Goal: Information Seeking & Learning: Learn about a topic

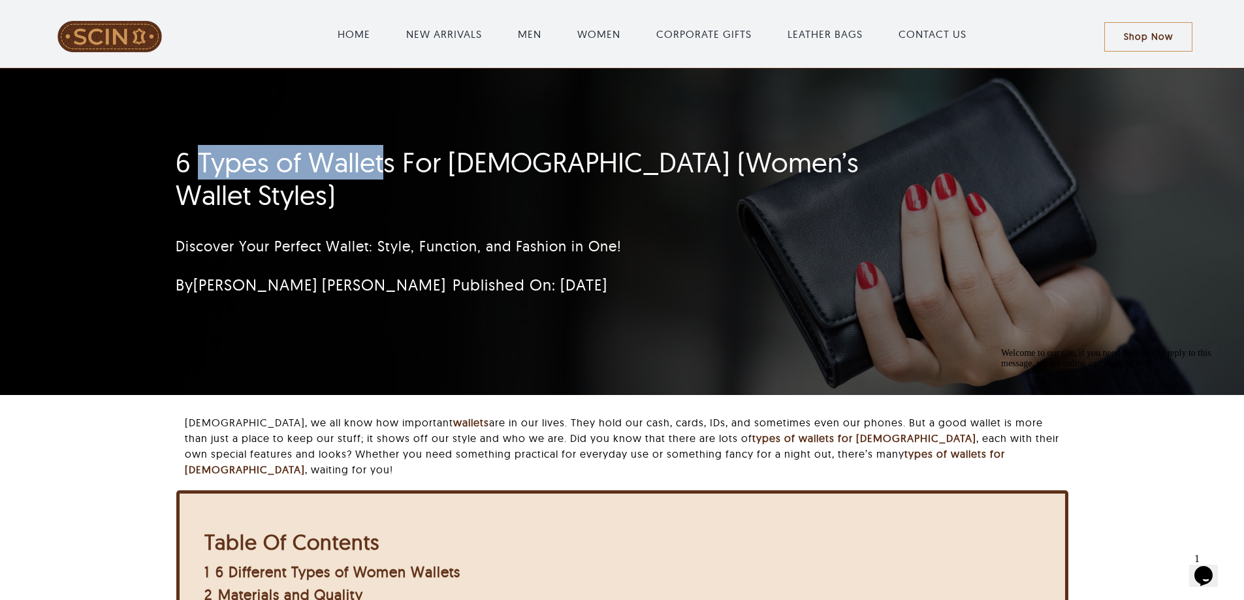
drag, startPoint x: 197, startPoint y: 176, endPoint x: 383, endPoint y: 191, distance: 187.3
click at [383, 191] on h1 "6 Types of Wallets For [DEMOGRAPHIC_DATA] (Women’s Wallet Styles)" at bounding box center [544, 179] width 737 height 66
click at [384, 191] on h1 "6 Types of Wallets For [DEMOGRAPHIC_DATA] (Women’s Wallet Styles)" at bounding box center [544, 179] width 737 height 66
drag, startPoint x: 198, startPoint y: 170, endPoint x: 392, endPoint y: 184, distance: 195.0
click at [392, 184] on h1 "6 Types of Wallets For [DEMOGRAPHIC_DATA] (Women’s Wallet Styles)" at bounding box center [544, 179] width 737 height 66
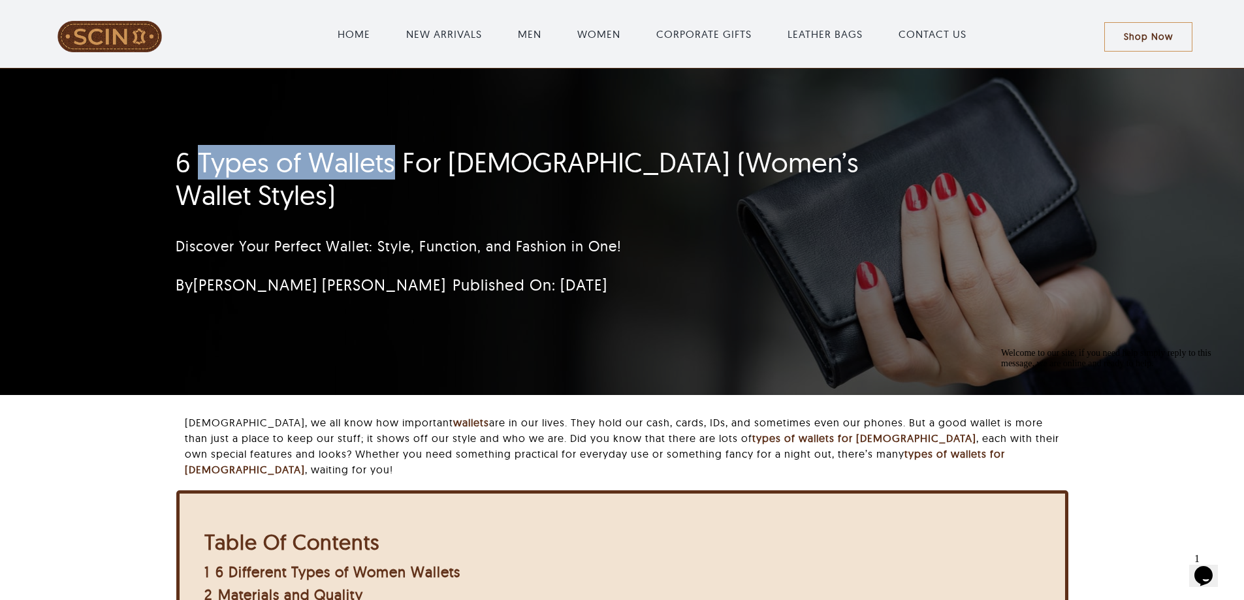
copy h1 "Types of Wallets"
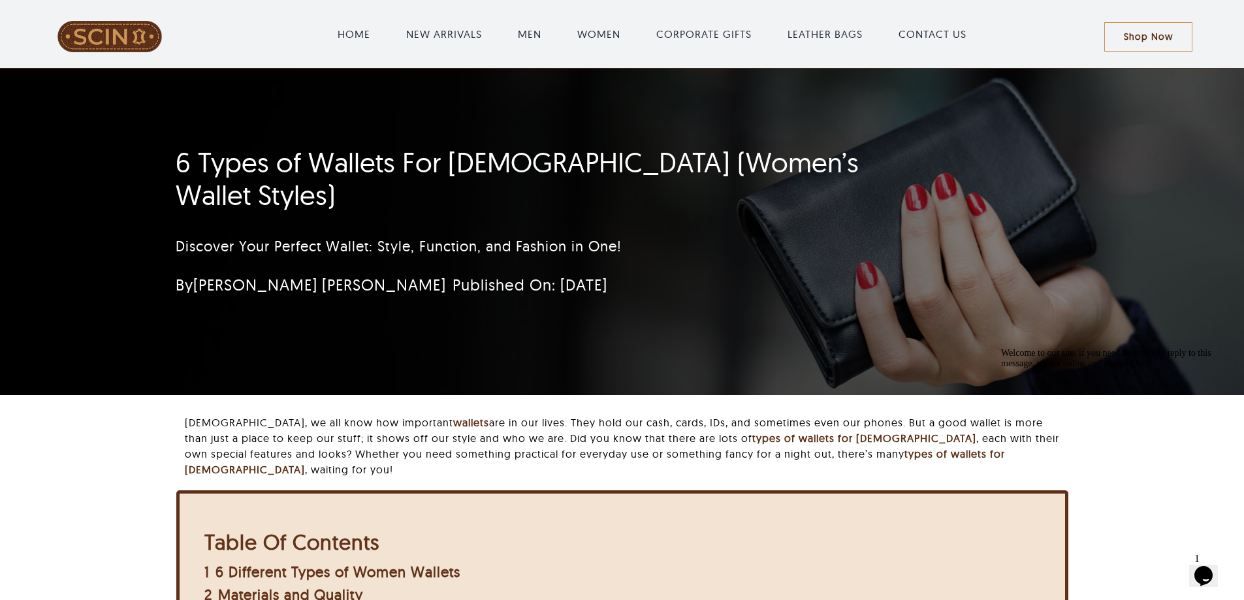
click at [250, 221] on div "Discover Your Perfect Wallet: Style, Function, and Fashion in One!" at bounding box center [544, 246] width 737 height 50
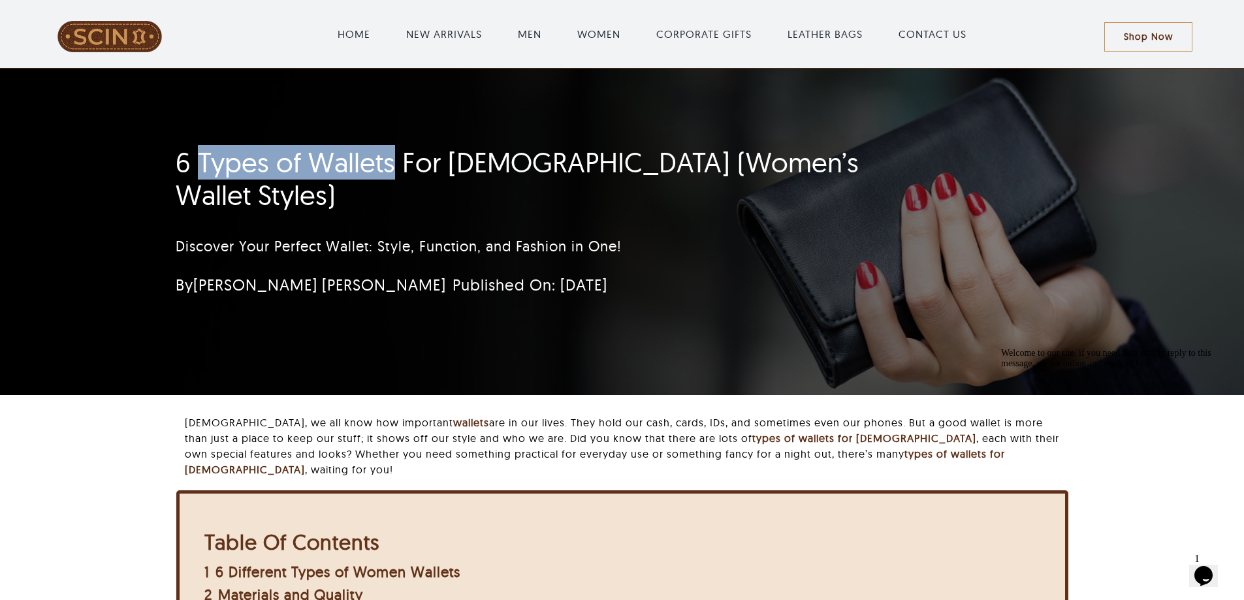
drag, startPoint x: 199, startPoint y: 187, endPoint x: 389, endPoint y: 193, distance: 190.1
click at [389, 193] on h1 "6 Types of Wallets For [DEMOGRAPHIC_DATA] (Women’s Wallet Styles)" at bounding box center [544, 179] width 737 height 66
copy h1 "Types of Wallets"
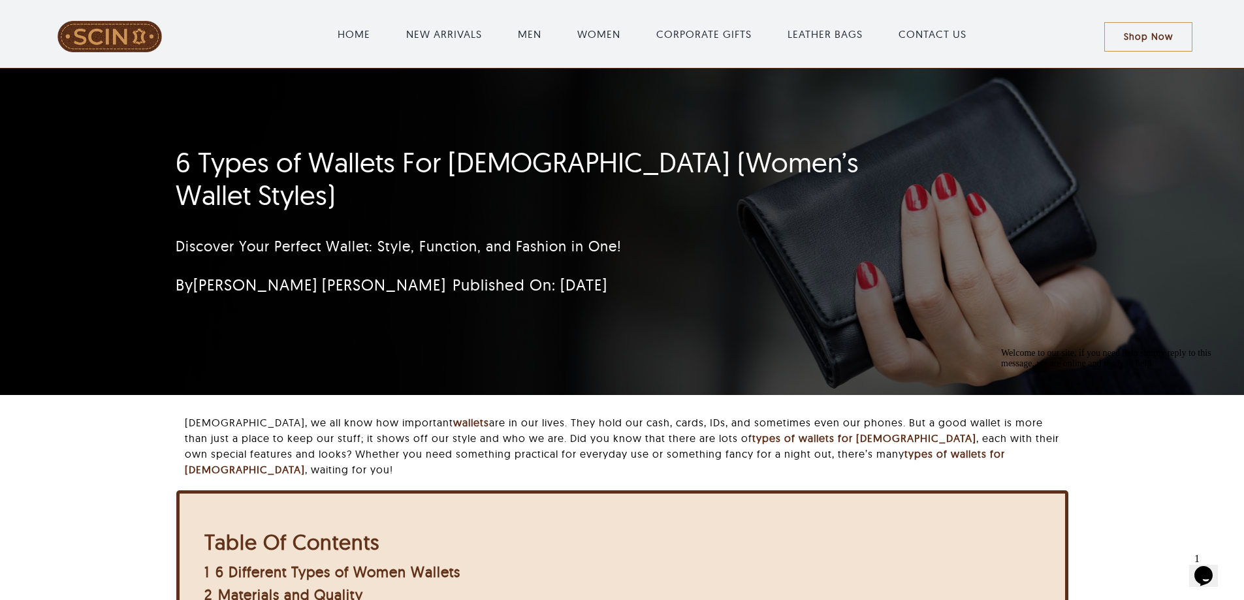
click at [199, 190] on h1 "6 Types of Wallets For [DEMOGRAPHIC_DATA] (Women’s Wallet Styles)" at bounding box center [544, 179] width 737 height 66
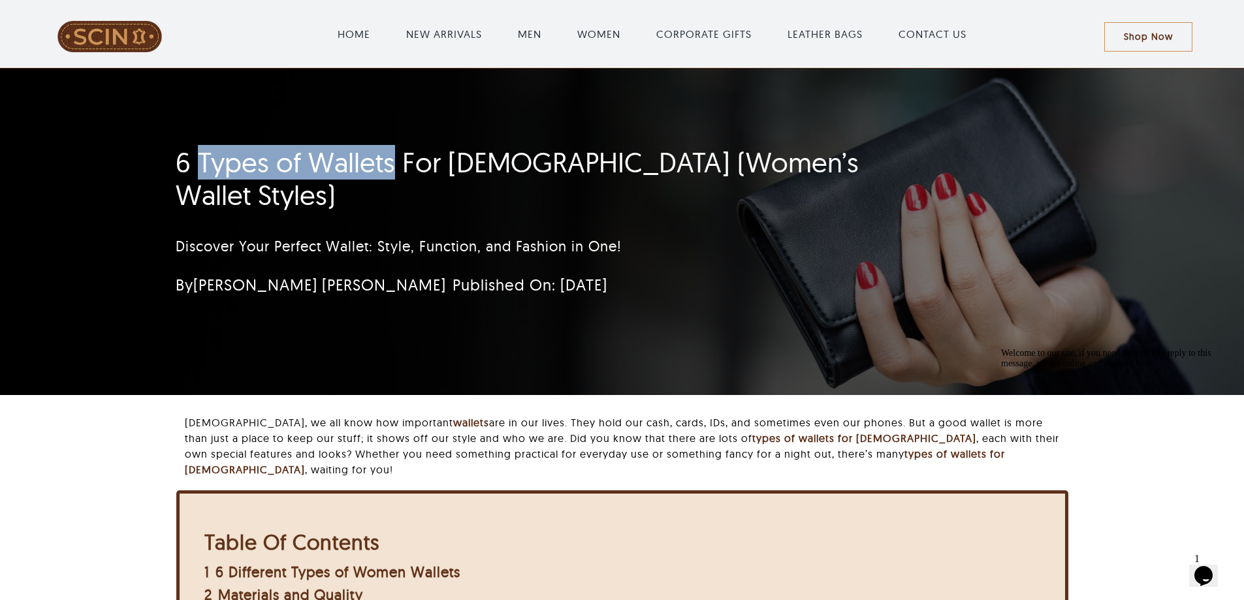
drag, startPoint x: 198, startPoint y: 187, endPoint x: 391, endPoint y: 173, distance: 193.8
click at [391, 173] on h1 "6 Types of Wallets For [DEMOGRAPHIC_DATA] (Women’s Wallet Styles)" at bounding box center [544, 179] width 737 height 66
copy h1 "Types of Wallets"
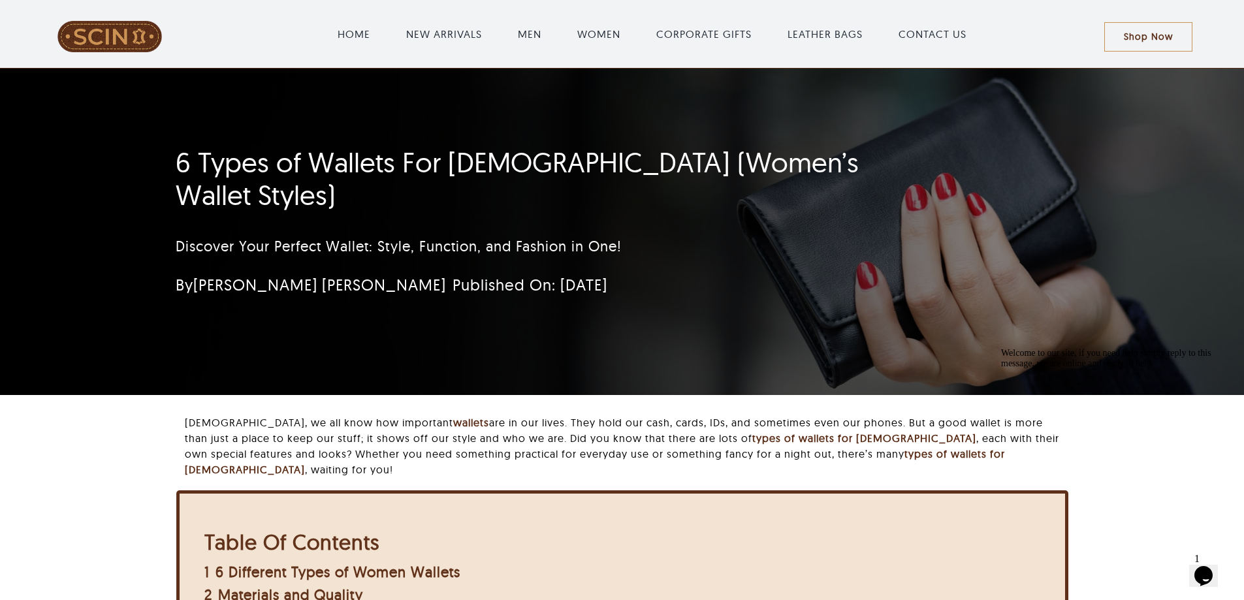
click at [512, 177] on h1 "6 Types of Wallets For [DEMOGRAPHIC_DATA] (Women’s Wallet Styles)" at bounding box center [544, 179] width 737 height 66
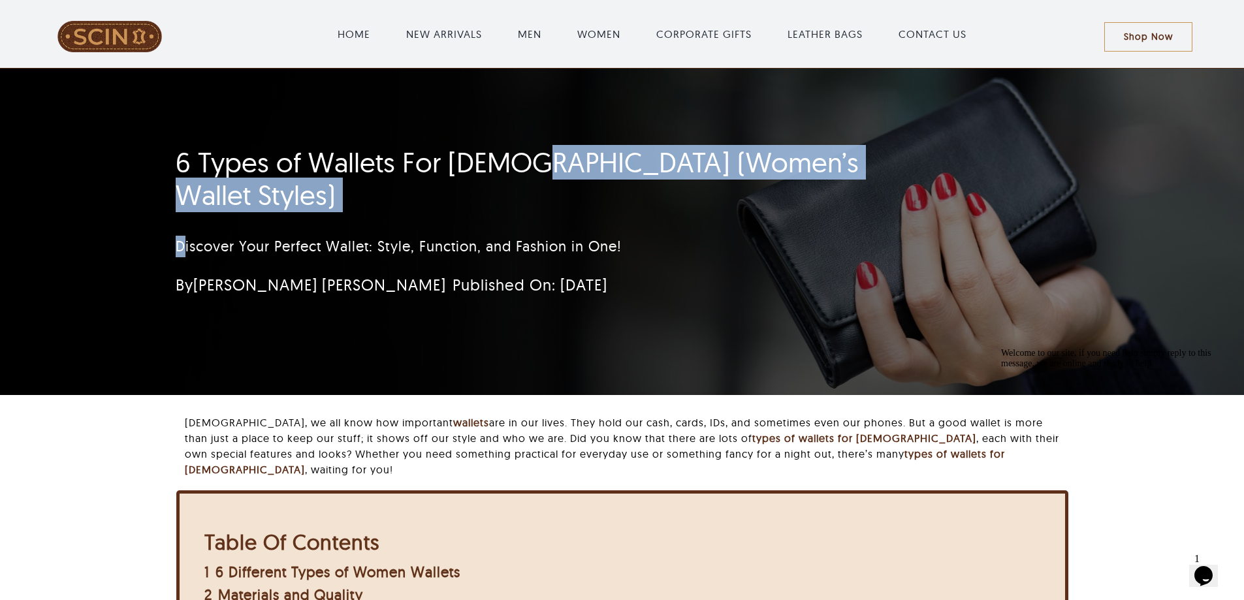
drag, startPoint x: 519, startPoint y: 179, endPoint x: 186, endPoint y: 198, distance: 333.5
click at [186, 201] on div "6 Types of Wallets For [DEMOGRAPHIC_DATA] (Women’s Wallet Styles) Discover Your…" at bounding box center [544, 226] width 737 height 172
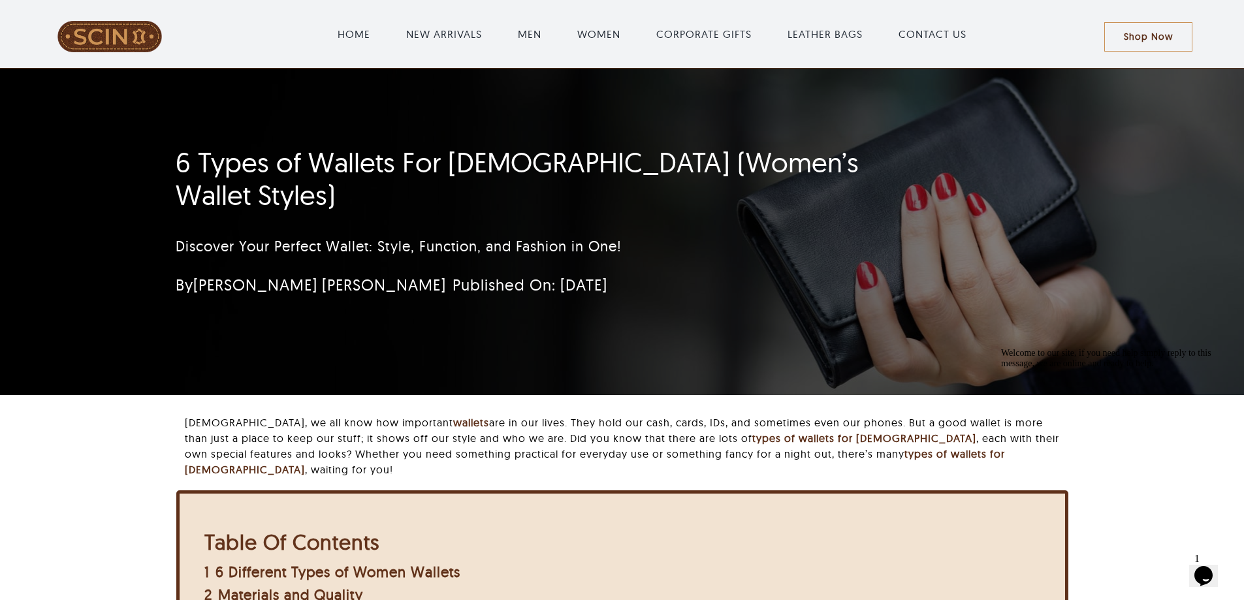
click at [187, 196] on div "6 Types of Wallets For [DEMOGRAPHIC_DATA] (Women’s Wallet Styles) Discover Your…" at bounding box center [544, 226] width 737 height 172
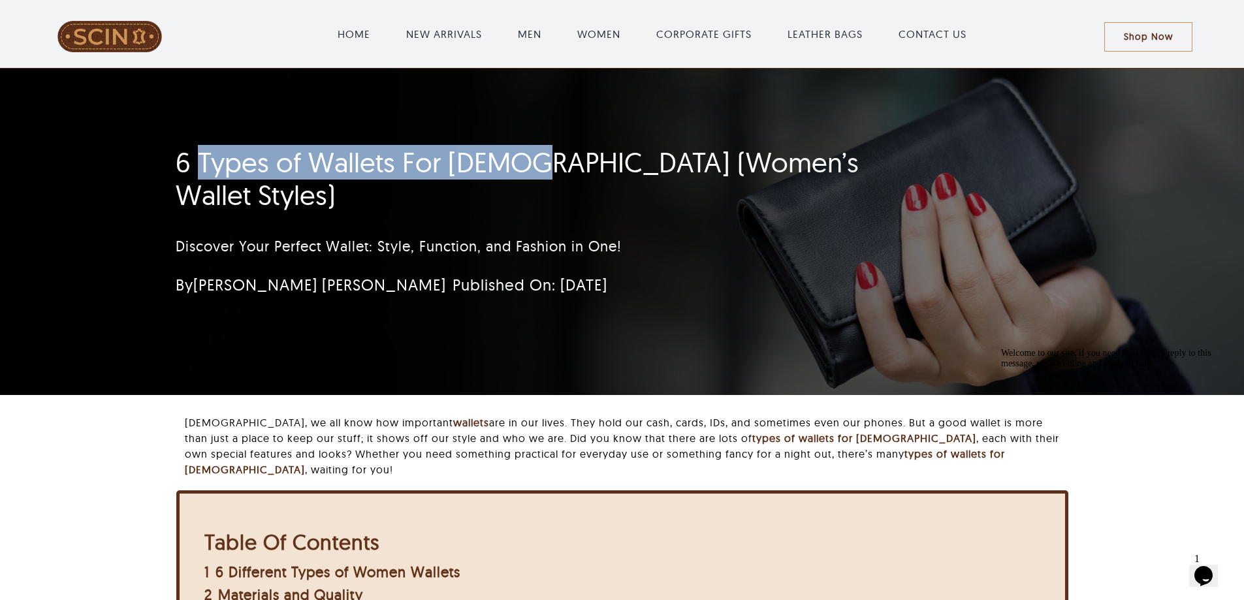
drag, startPoint x: 199, startPoint y: 186, endPoint x: 517, endPoint y: 175, distance: 318.1
click at [517, 175] on h1 "6 Types of Wallets For [DEMOGRAPHIC_DATA] (Women’s Wallet Styles)" at bounding box center [544, 179] width 737 height 66
copy h1 "Types of Wallets For [DEMOGRAPHIC_DATA]"
drag, startPoint x: 140, startPoint y: 174, endPoint x: 526, endPoint y: 187, distance: 385.4
click at [526, 187] on div "6 Types of Wallets For [DEMOGRAPHIC_DATA] (Women’s Wallet Styles) Discover Your…" at bounding box center [622, 232] width 1244 height 326
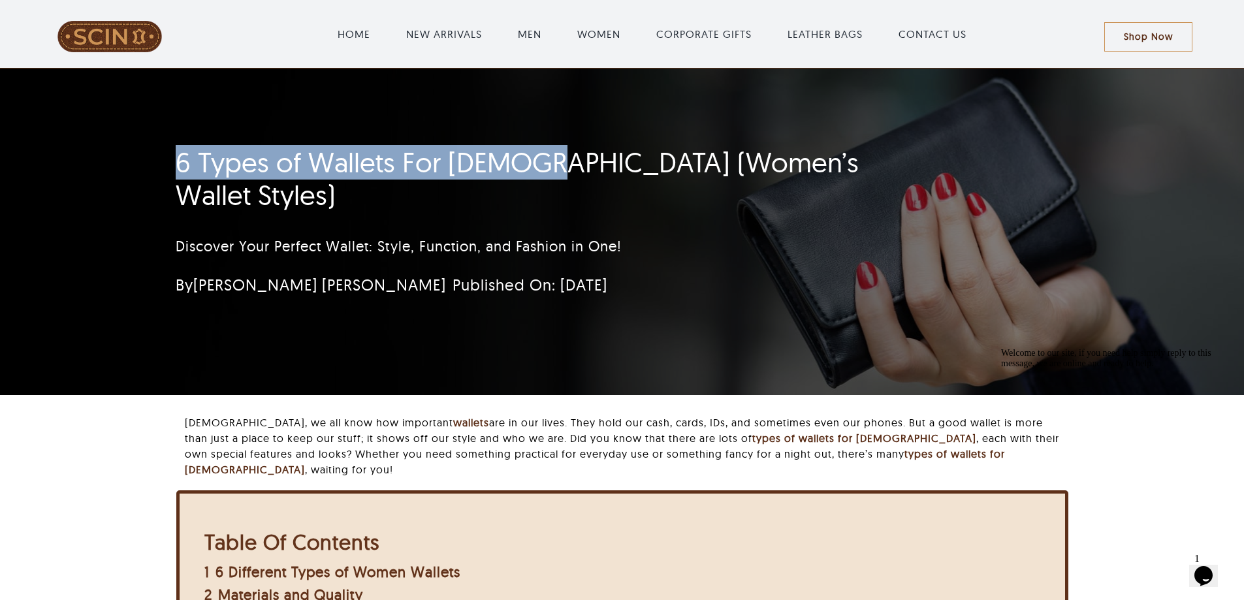
click at [396, 191] on h1 "6 Types of Wallets For [DEMOGRAPHIC_DATA] (Women’s Wallet Styles)" at bounding box center [544, 179] width 737 height 66
drag, startPoint x: 150, startPoint y: 189, endPoint x: 522, endPoint y: 176, distance: 371.7
click at [522, 176] on div "6 Types of Wallets For [DEMOGRAPHIC_DATA] (Women’s Wallet Styles) Discover Your…" at bounding box center [622, 232] width 1244 height 326
copy h1 "6 Types of Wallets For [DEMOGRAPHIC_DATA]"
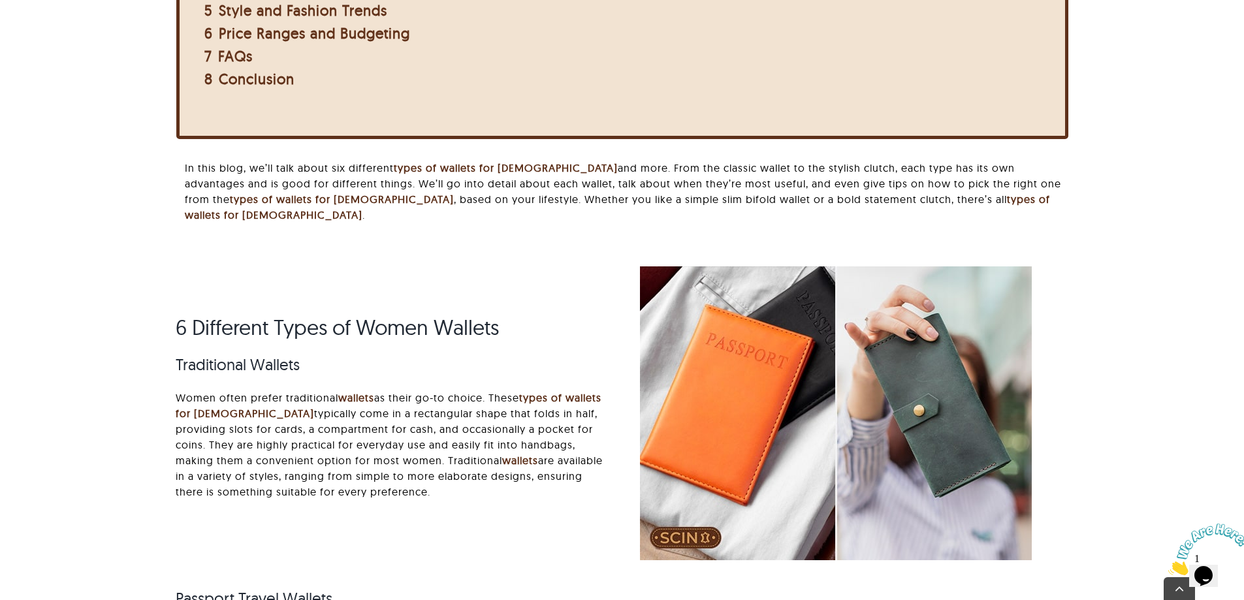
scroll to position [979, 0]
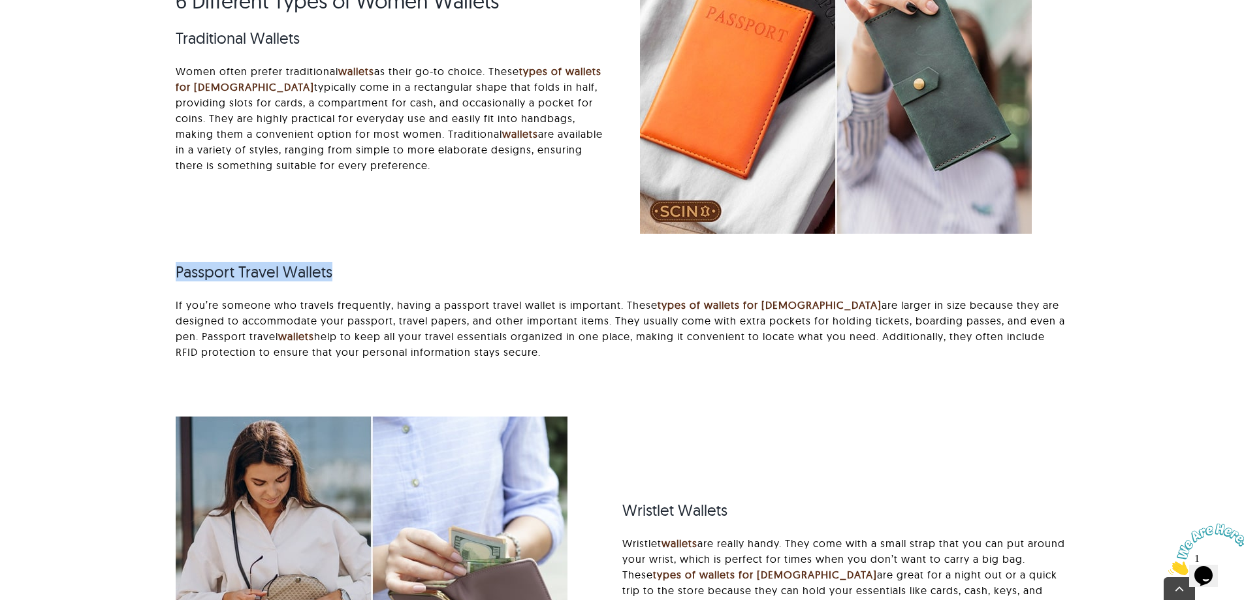
drag, startPoint x: 168, startPoint y: 243, endPoint x: 370, endPoint y: 242, distance: 201.7
click at [370, 247] on div "Passport Travel Wallets If you’re someone who travels frequently, having a pass…" at bounding box center [622, 310] width 928 height 126
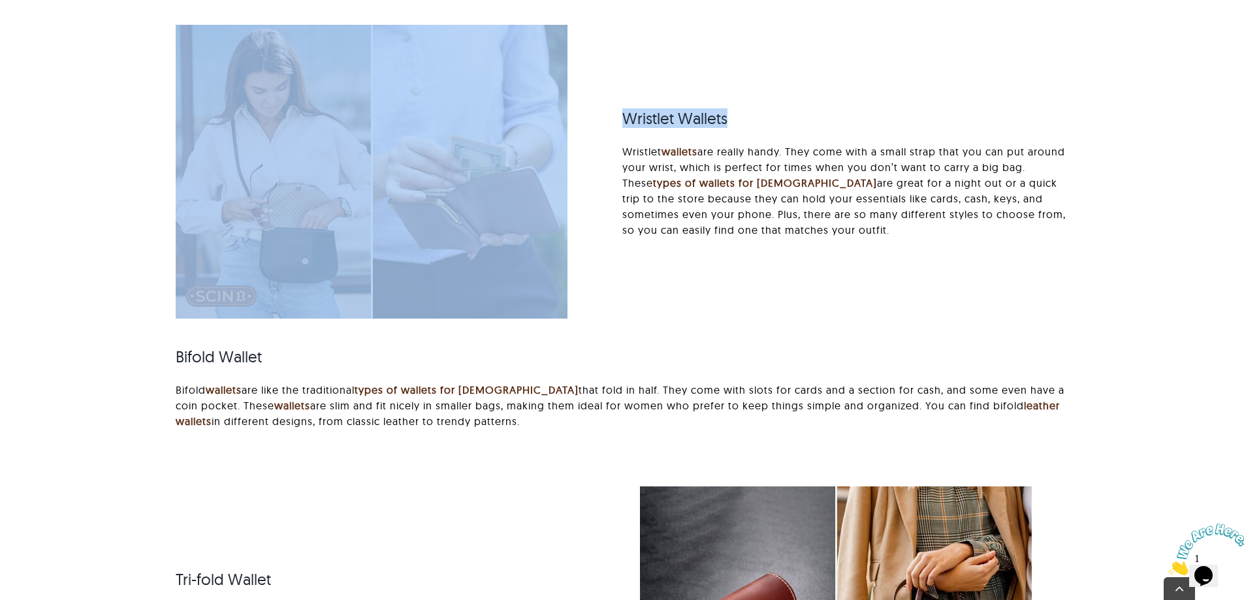
drag, startPoint x: 608, startPoint y: 76, endPoint x: 836, endPoint y: 76, distance: 228.5
click at [836, 76] on div "Wristlet Wallets Wristlet wallets are really handy. They come with a small stra…" at bounding box center [622, 240] width 928 height 430
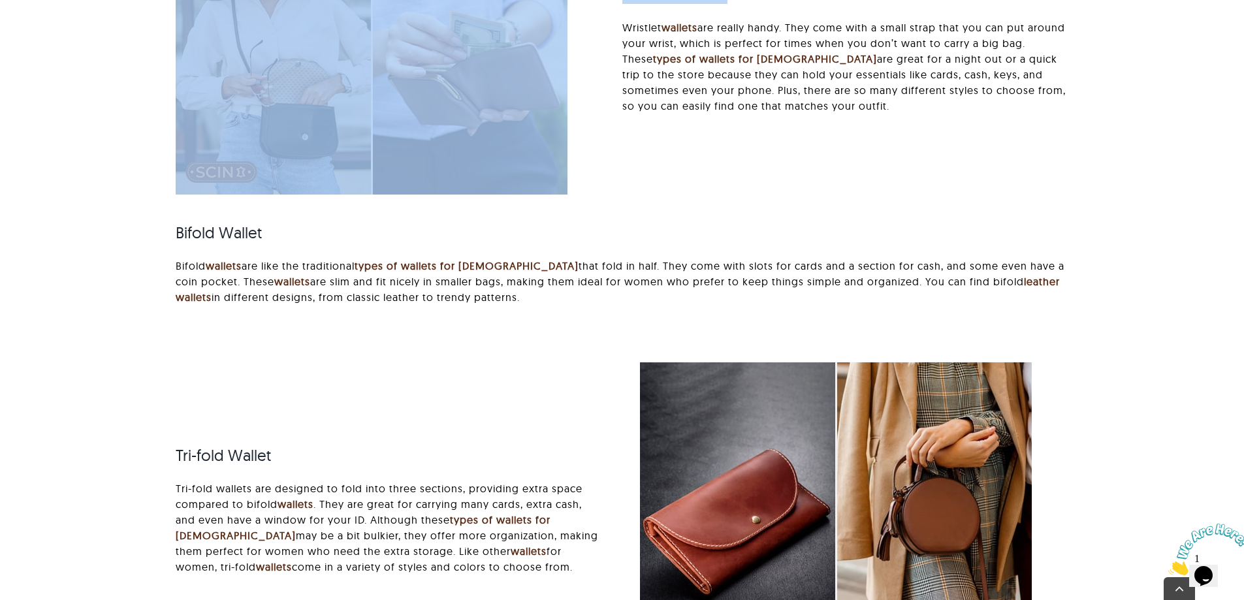
scroll to position [1632, 0]
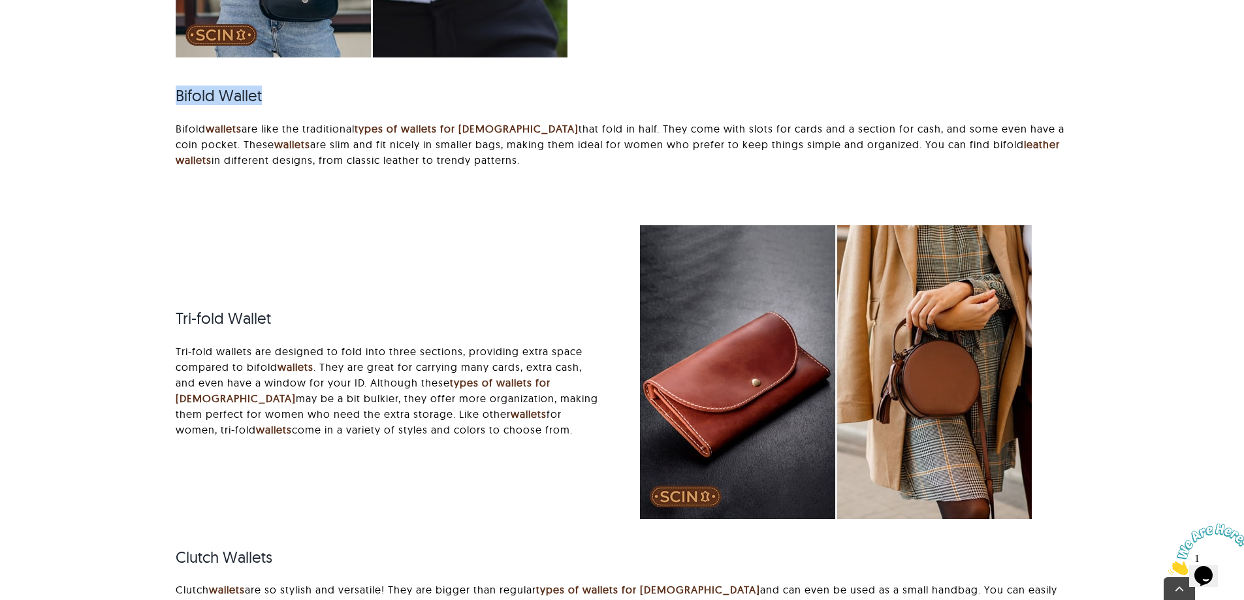
drag, startPoint x: 166, startPoint y: 66, endPoint x: 280, endPoint y: 65, distance: 113.6
click at [280, 71] on div "Bifold Wallet Bifold wallets are like the traditional types of wallets for ladi…" at bounding box center [622, 126] width 928 height 110
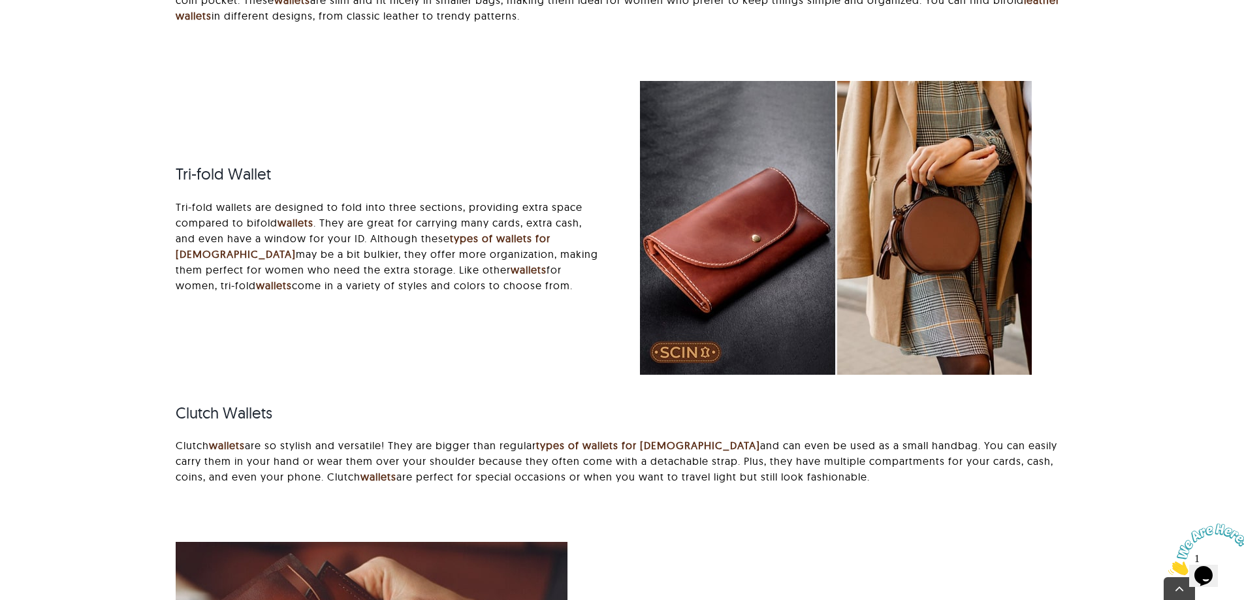
scroll to position [1959, 0]
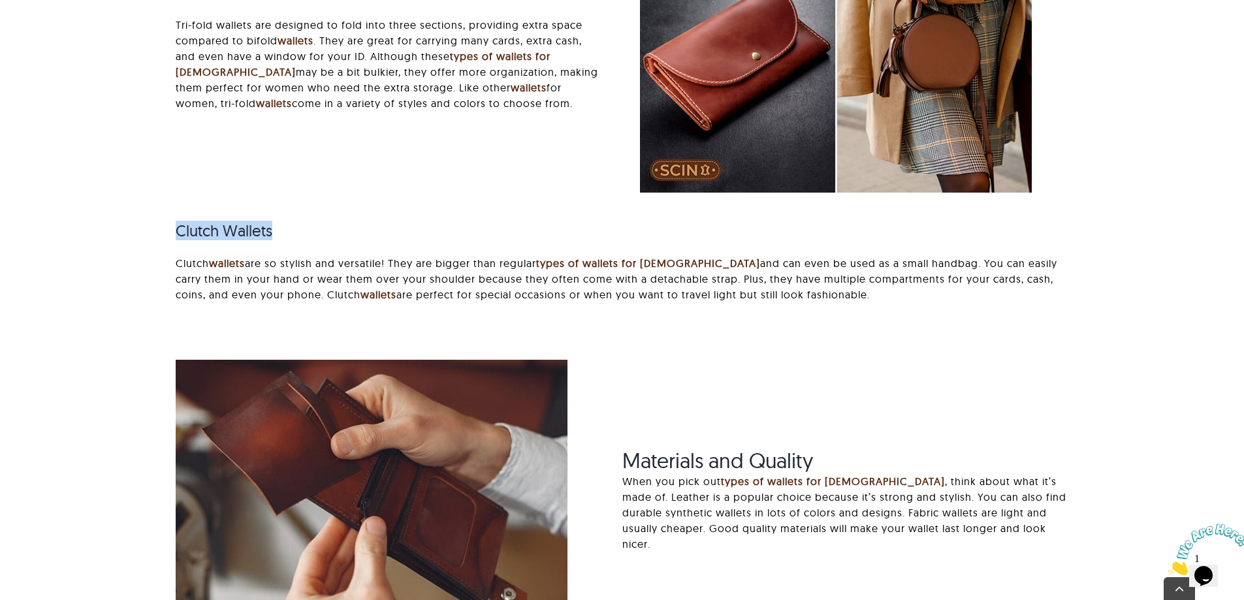
drag, startPoint x: 164, startPoint y: 205, endPoint x: 297, endPoint y: 205, distance: 133.2
click at [297, 206] on div "Clutch Wallets Clutch wallets are so stylish and versatile! They are bigger tha…" at bounding box center [622, 261] width 928 height 110
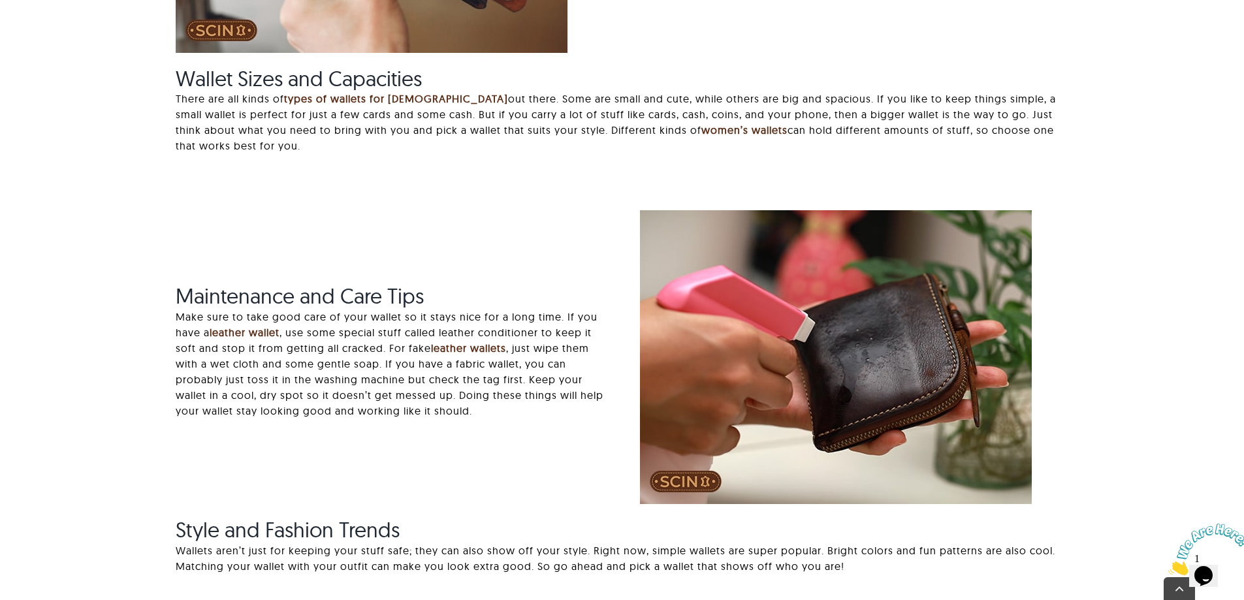
scroll to position [2742, 0]
